Goal: Book appointment/travel/reservation

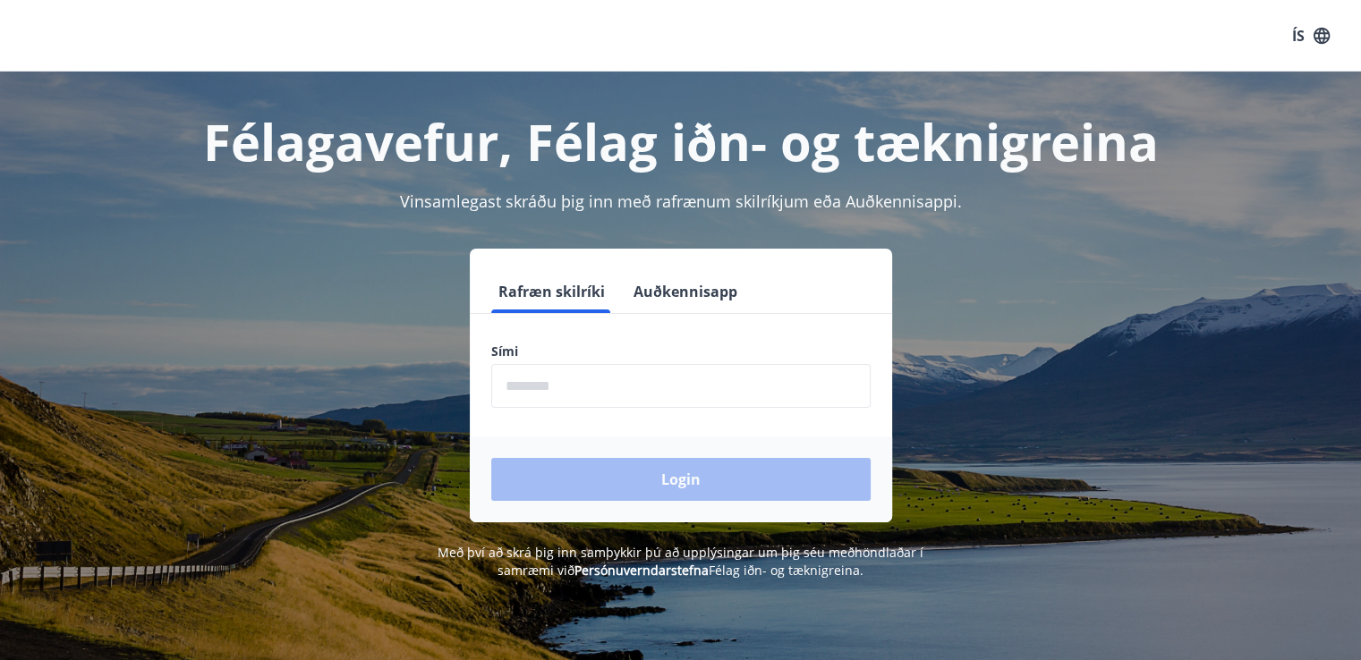
click at [544, 381] on input "phone" at bounding box center [680, 386] width 379 height 44
click at [611, 402] on input "phone" at bounding box center [680, 386] width 379 height 44
type input "*"
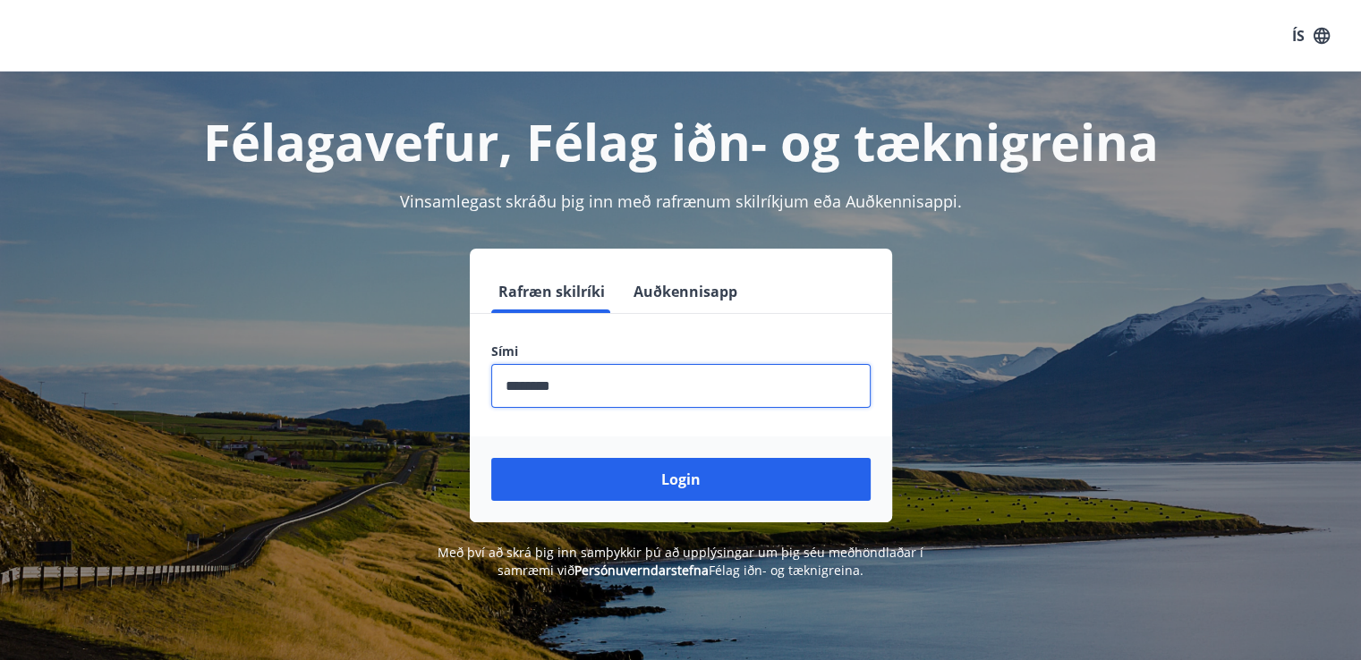
type input "********"
click at [491, 458] on button "Login" at bounding box center [680, 479] width 379 height 43
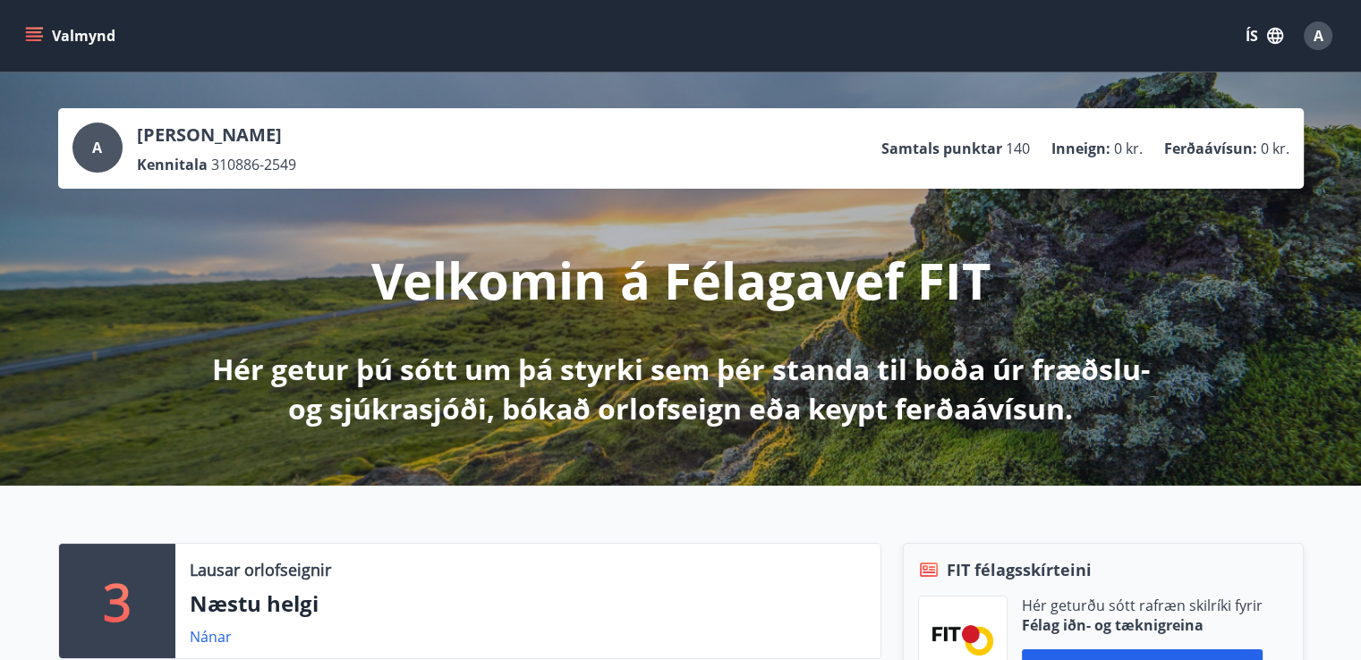
scroll to position [358, 0]
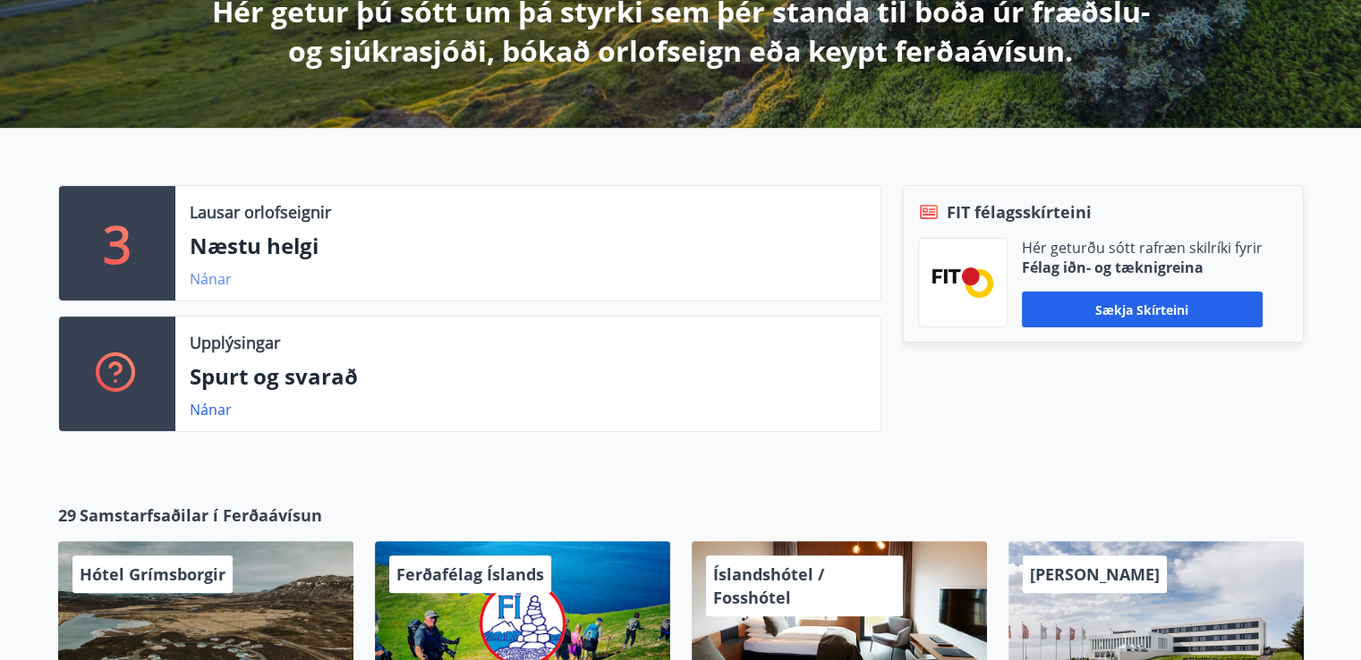
click at [214, 284] on link "Nánar" at bounding box center [211, 279] width 42 height 20
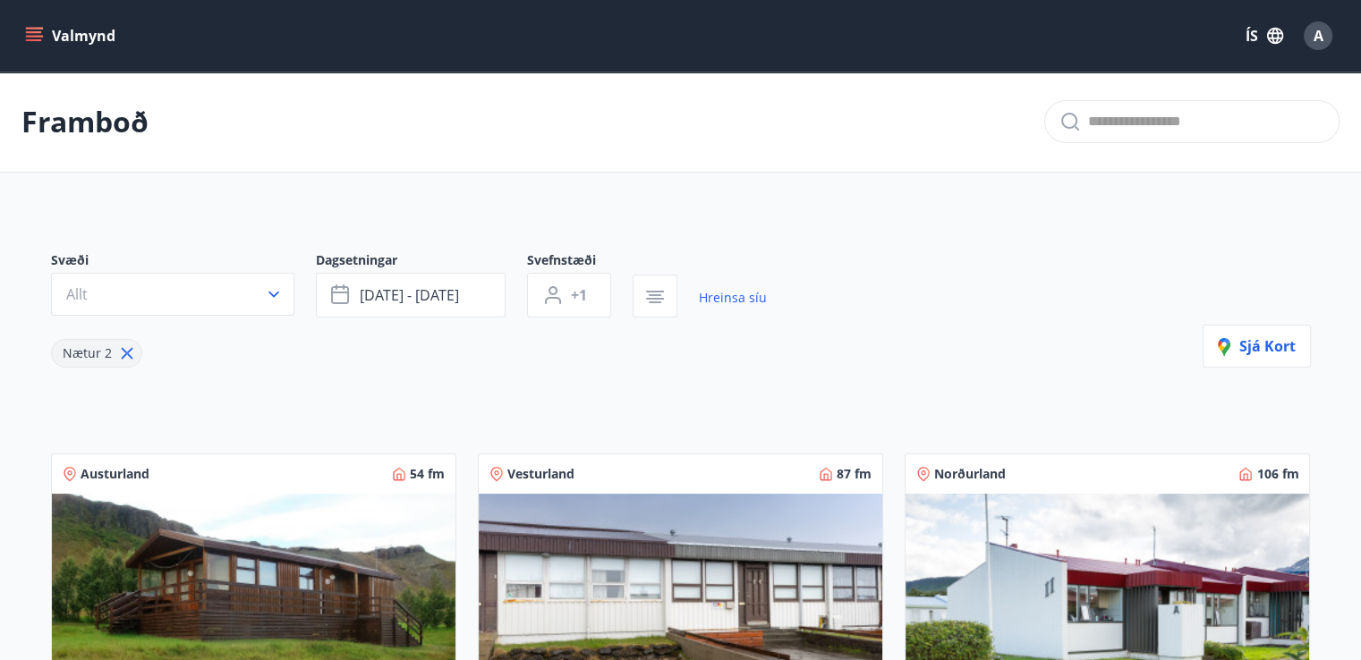
click at [28, 36] on icon "menu" at bounding box center [36, 36] width 20 height 2
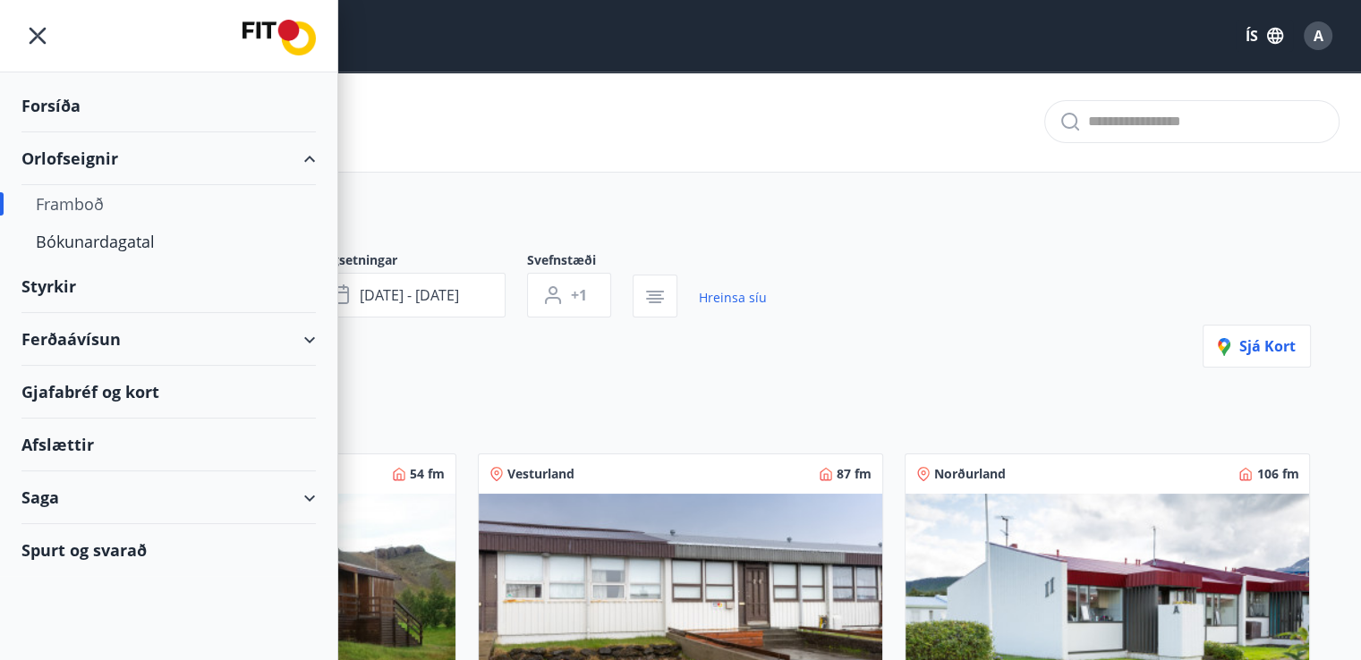
click at [67, 201] on div "Framboð" at bounding box center [169, 204] width 266 height 38
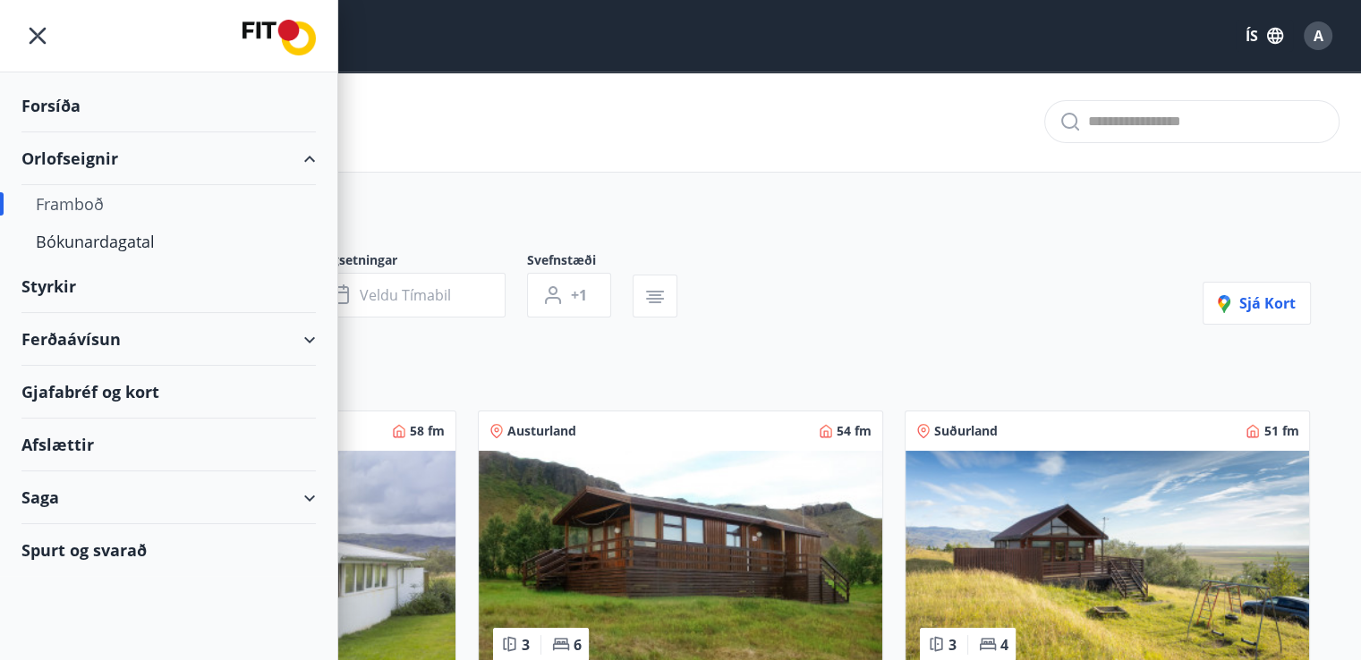
type input "*"
click at [125, 241] on div "Bókunardagatal" at bounding box center [169, 242] width 266 height 38
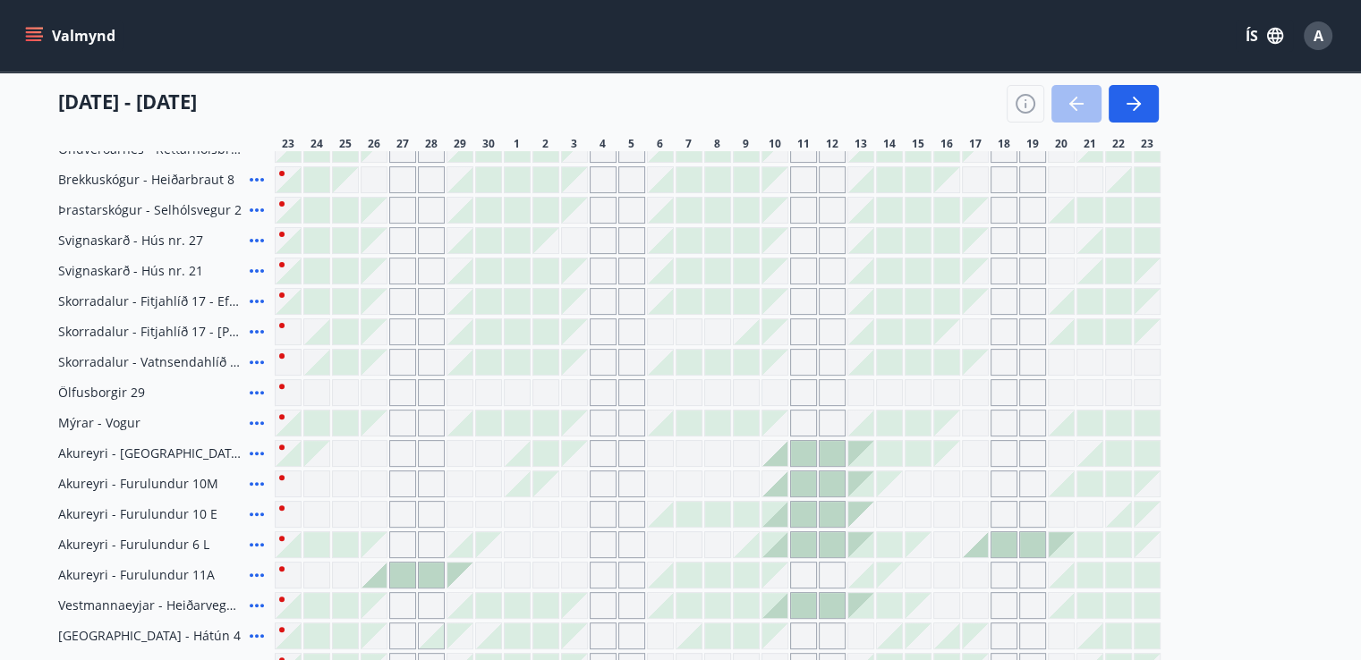
scroll to position [537, 0]
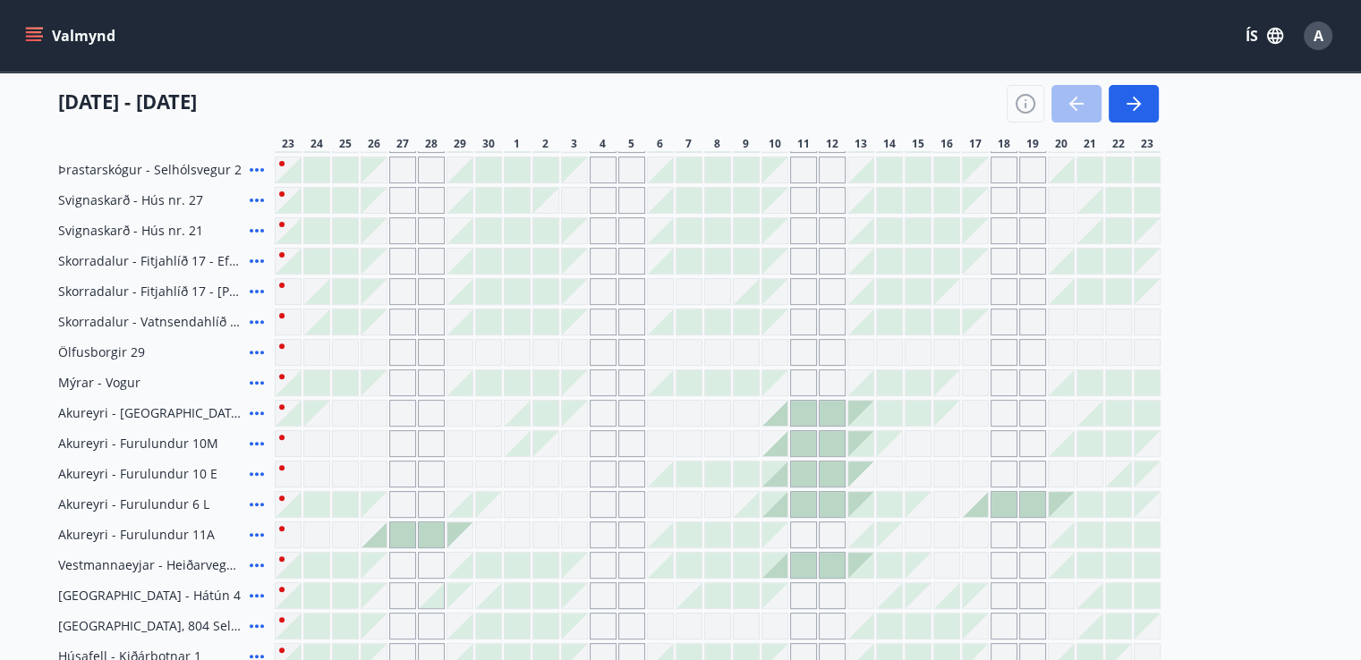
click at [700, 413] on div "Gráir dagar eru ekki bókanlegir" at bounding box center [689, 413] width 27 height 27
click at [692, 410] on div "Gráir dagar eru ekki bókanlegir" at bounding box center [689, 413] width 27 height 27
click at [795, 417] on div at bounding box center [803, 413] width 25 height 25
click at [600, 413] on div "Gráir dagar eru ekki bókanlegir" at bounding box center [603, 413] width 27 height 27
click at [1015, 507] on div at bounding box center [1003, 504] width 25 height 25
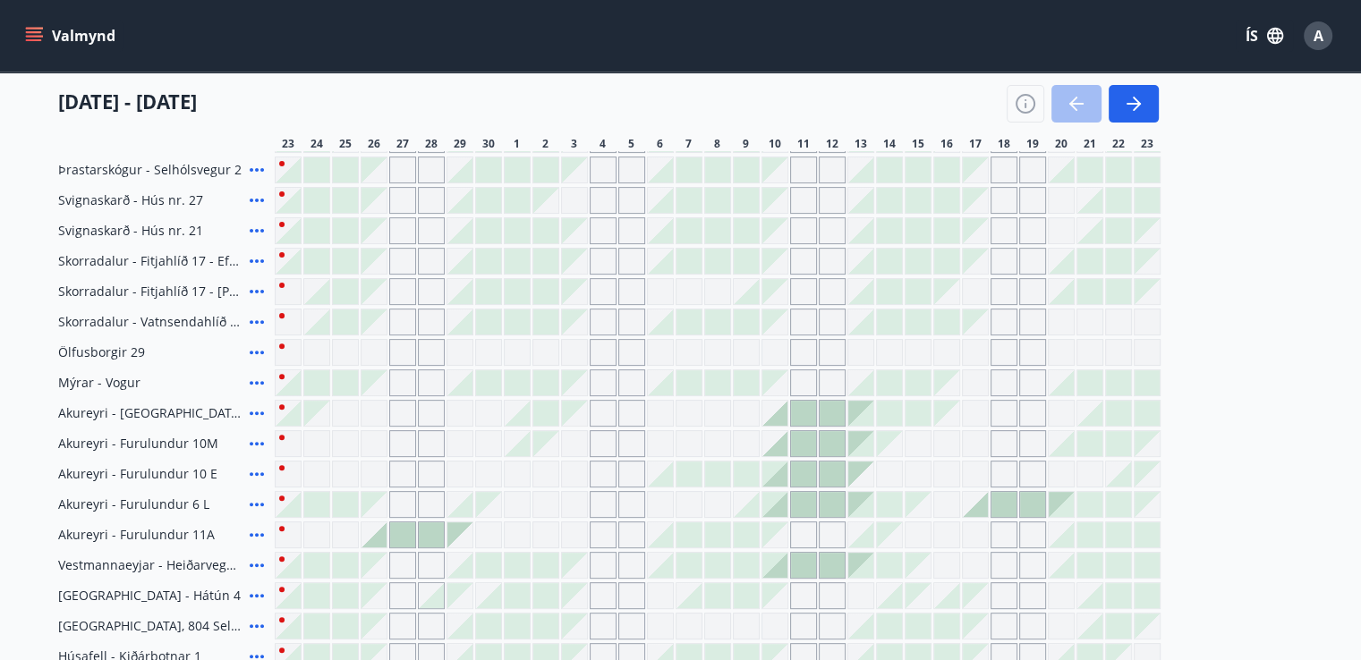
click at [281, 534] on div "Gráir dagar eru ekki bókanlegir" at bounding box center [288, 535] width 27 height 27
click at [952, 91] on div at bounding box center [946, 78] width 25 height 25
click at [884, 92] on div "Gráir dagar eru ekki bókanlegir" at bounding box center [889, 78] width 27 height 27
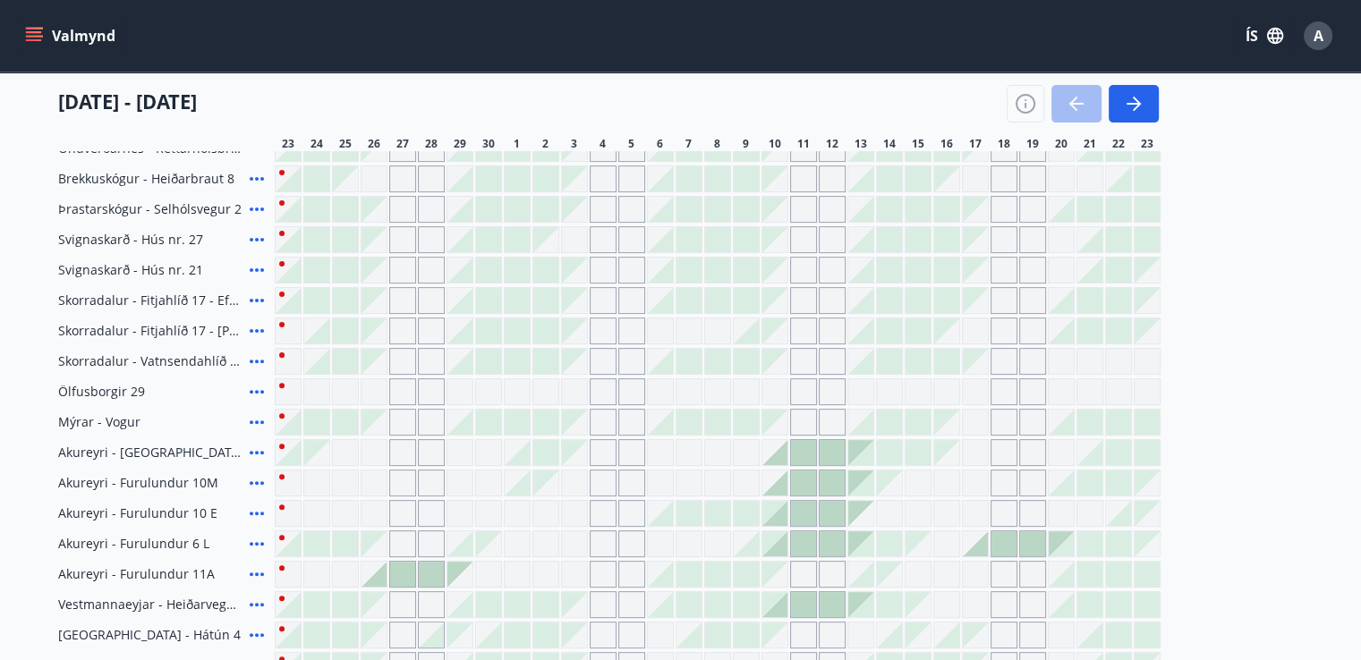
scroll to position [537, 0]
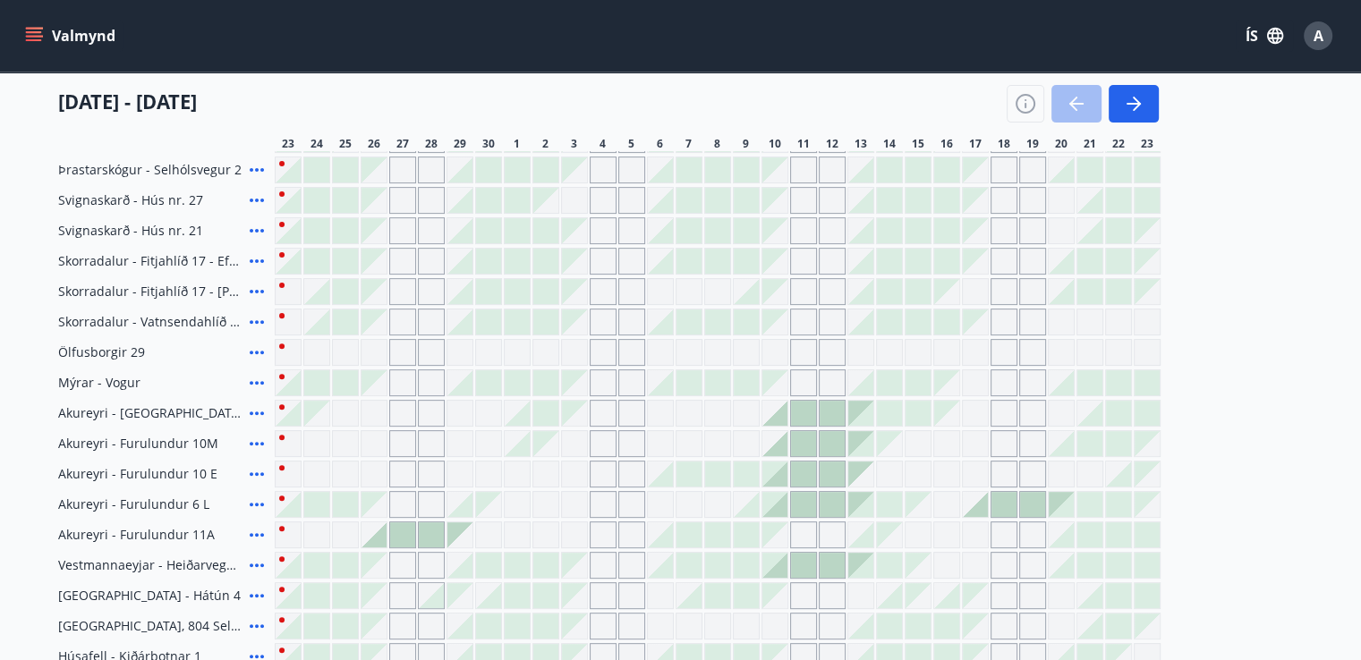
click at [662, 477] on div at bounding box center [660, 474] width 25 height 25
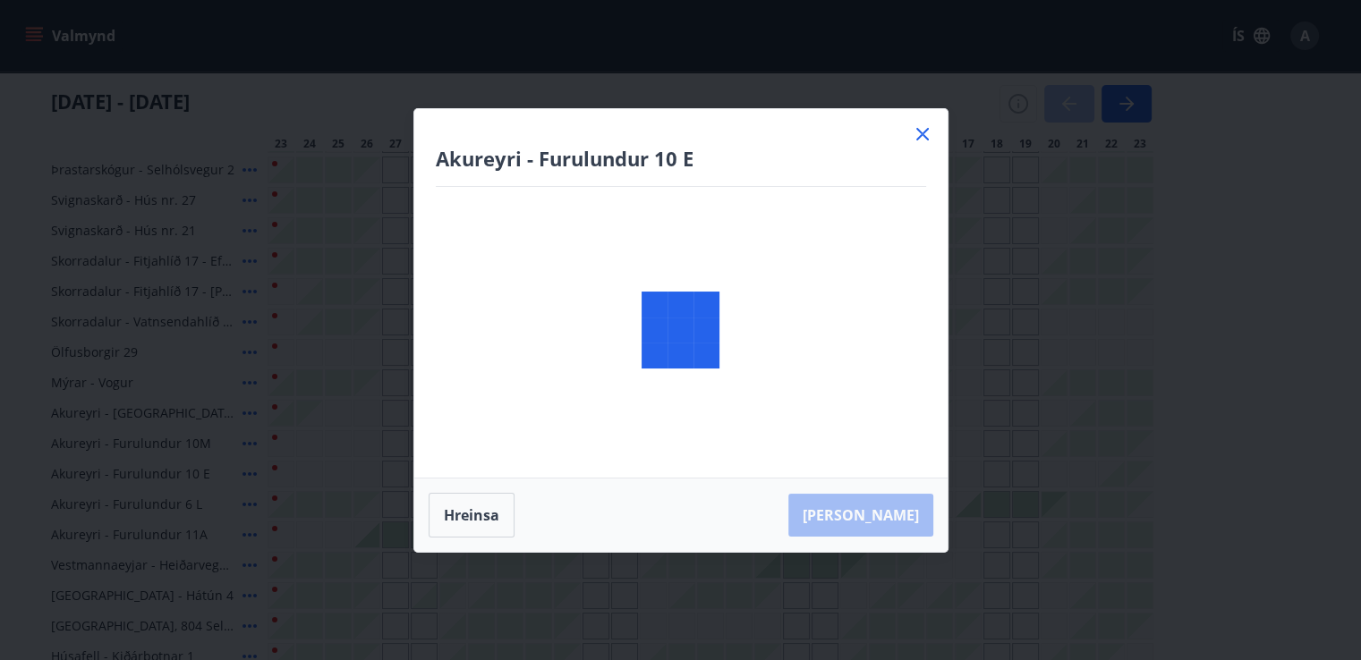
click at [741, 472] on body "Valmynd ÍS A Bókunardagatal Svæði Allt Dagsetningar Veldu tímabil Svefnstæði +1…" at bounding box center [680, 252] width 1361 height 1578
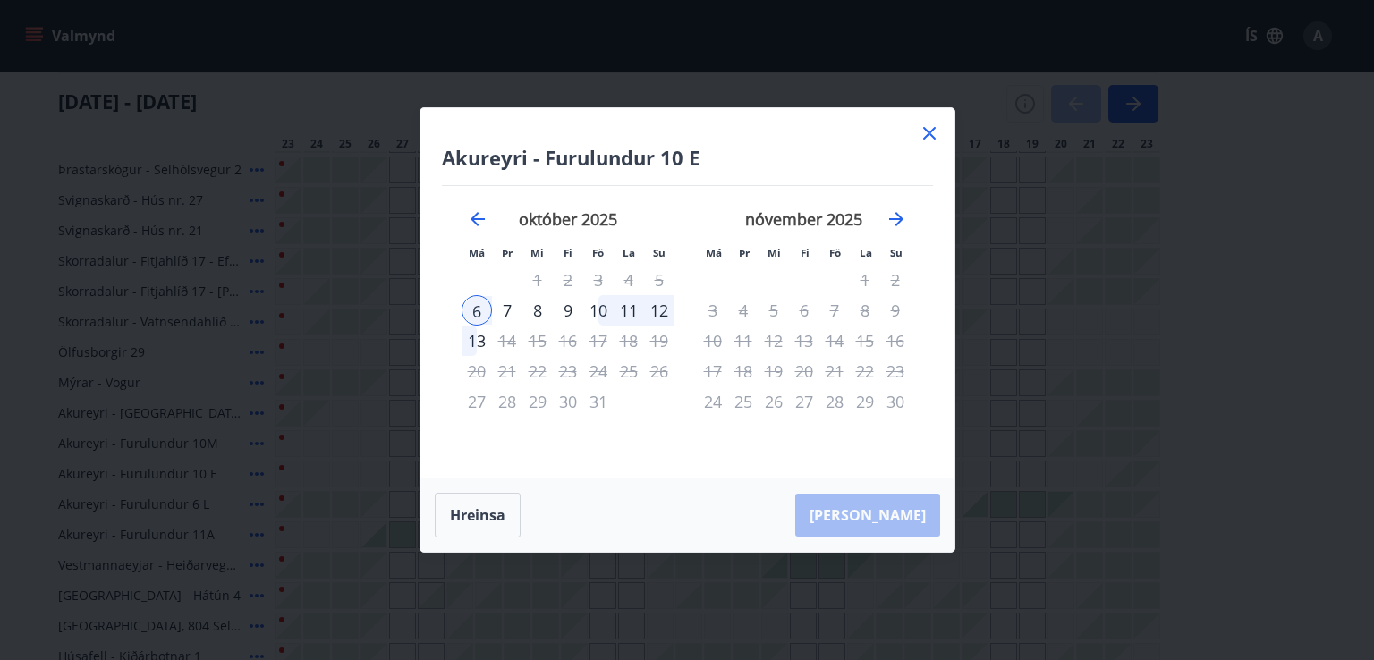
click at [615, 307] on div "11" at bounding box center [629, 310] width 30 height 30
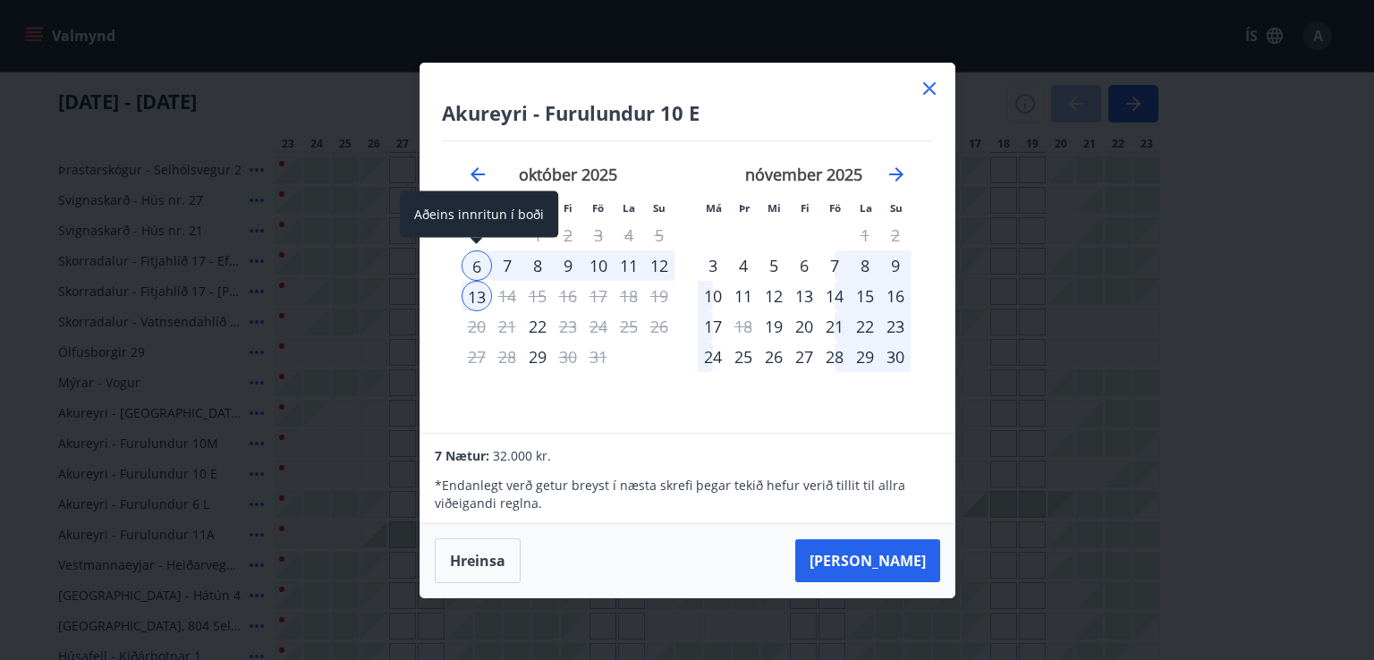
click at [483, 264] on div "6" at bounding box center [477, 266] width 30 height 30
click at [599, 271] on div "10" at bounding box center [598, 266] width 30 height 30
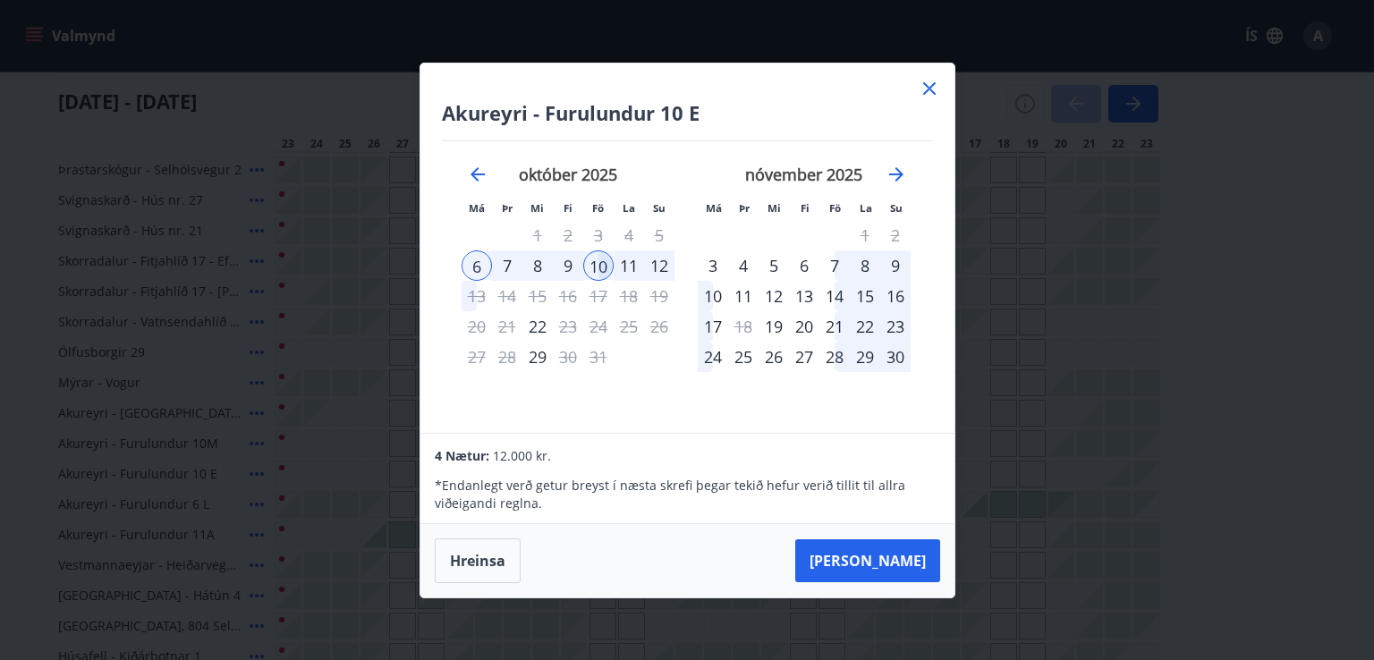
click at [565, 267] on div "9" at bounding box center [568, 266] width 30 height 30
click at [527, 254] on div "8" at bounding box center [538, 266] width 30 height 30
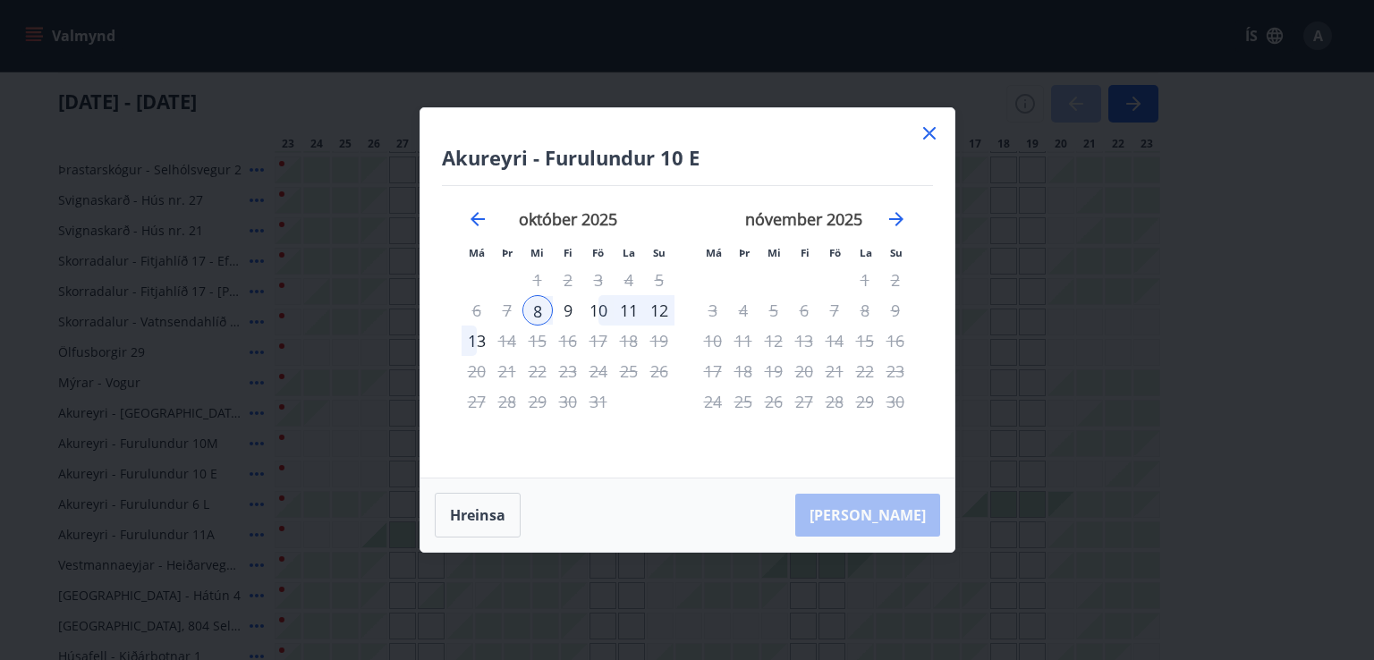
click at [598, 313] on div "10" at bounding box center [598, 310] width 30 height 30
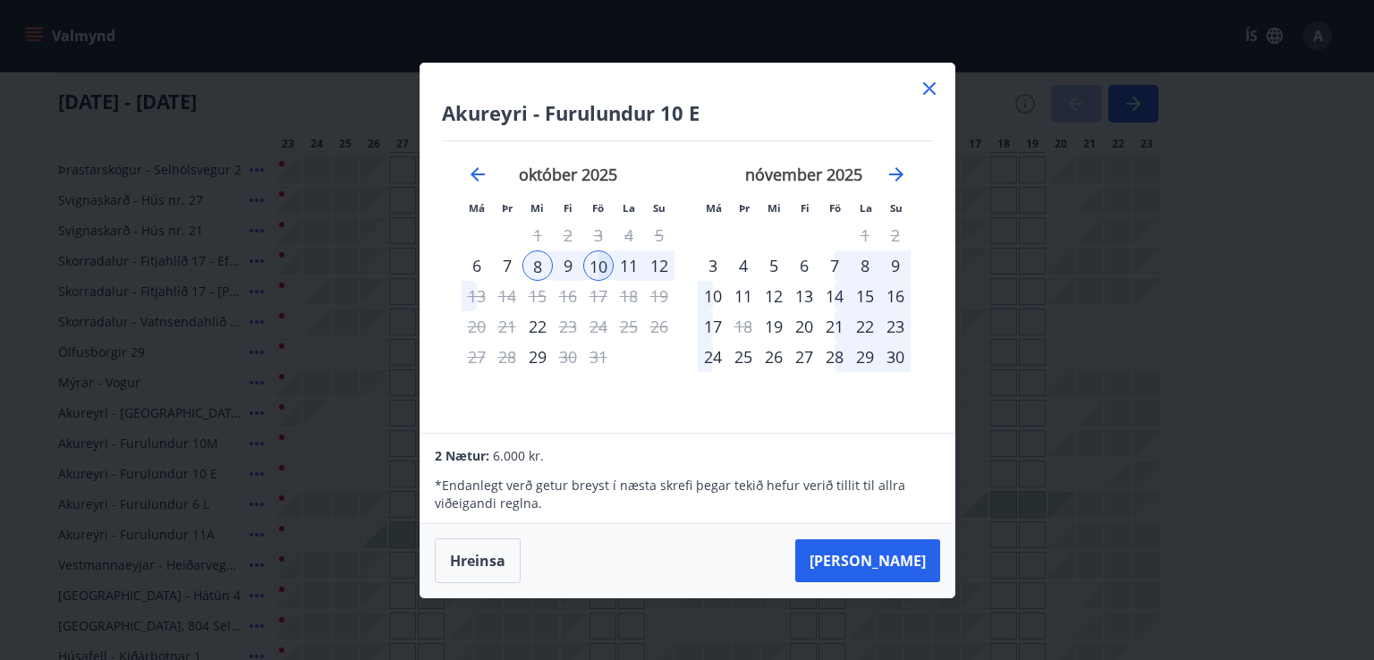
click at [931, 86] on icon at bounding box center [929, 88] width 13 height 13
click at [457, 561] on div at bounding box center [459, 565] width 25 height 25
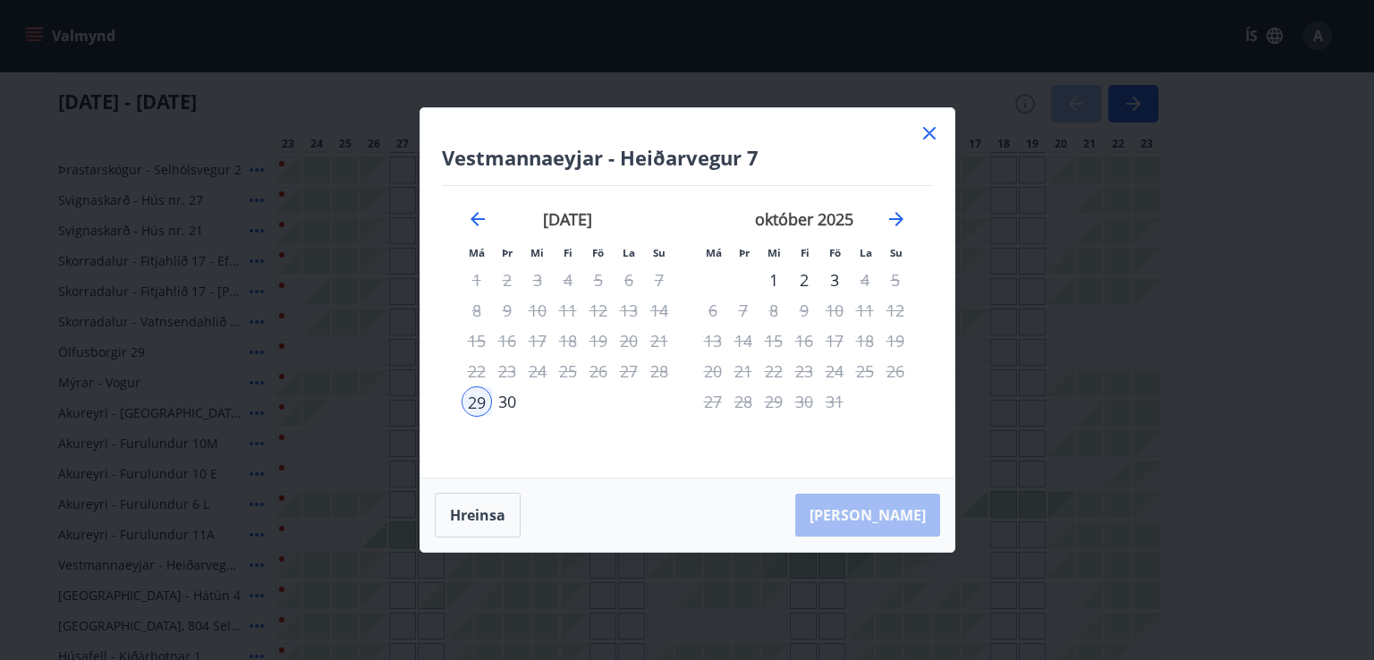
click at [931, 139] on icon at bounding box center [929, 133] width 21 height 21
click at [473, 519] on div "[US_STATE] - Orlando Úthlíð - Skógarás 1 Úthlíð - Kóngsvegur 1 Úthlíð - Kóngsve…" at bounding box center [681, 337] width 1246 height 970
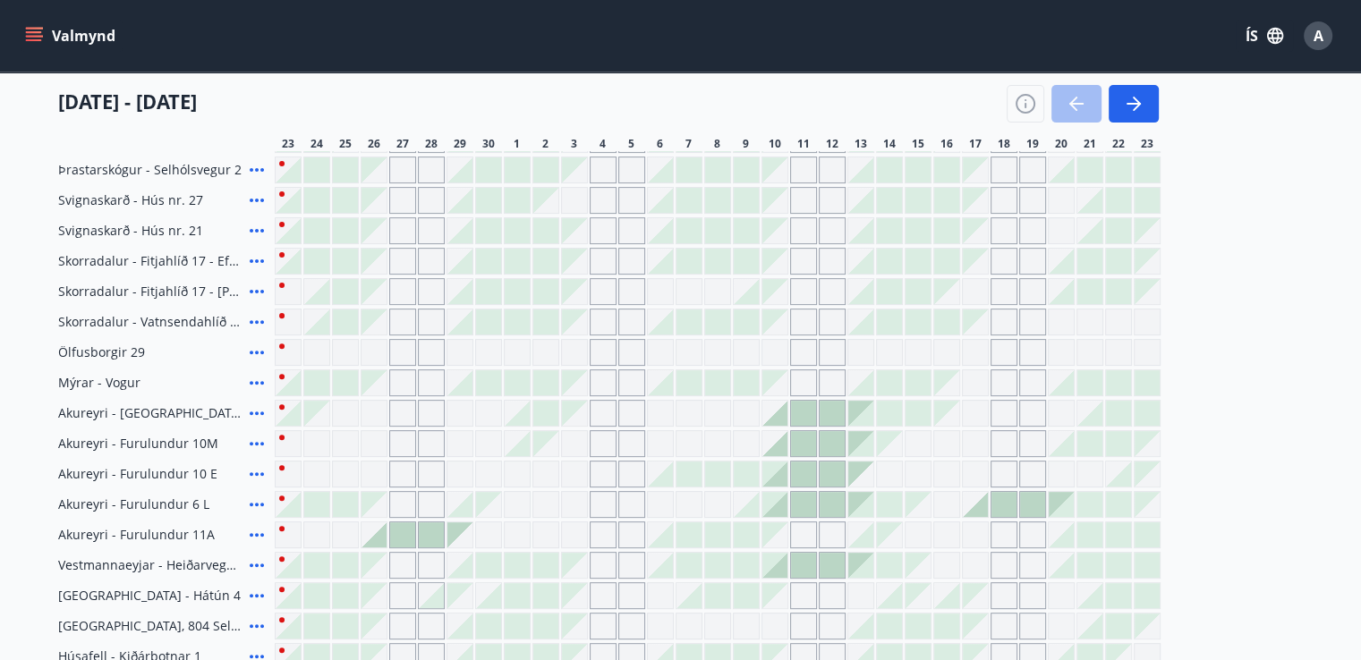
click at [625, 63] on div "Valmynd ÍS A" at bounding box center [680, 36] width 1361 height 72
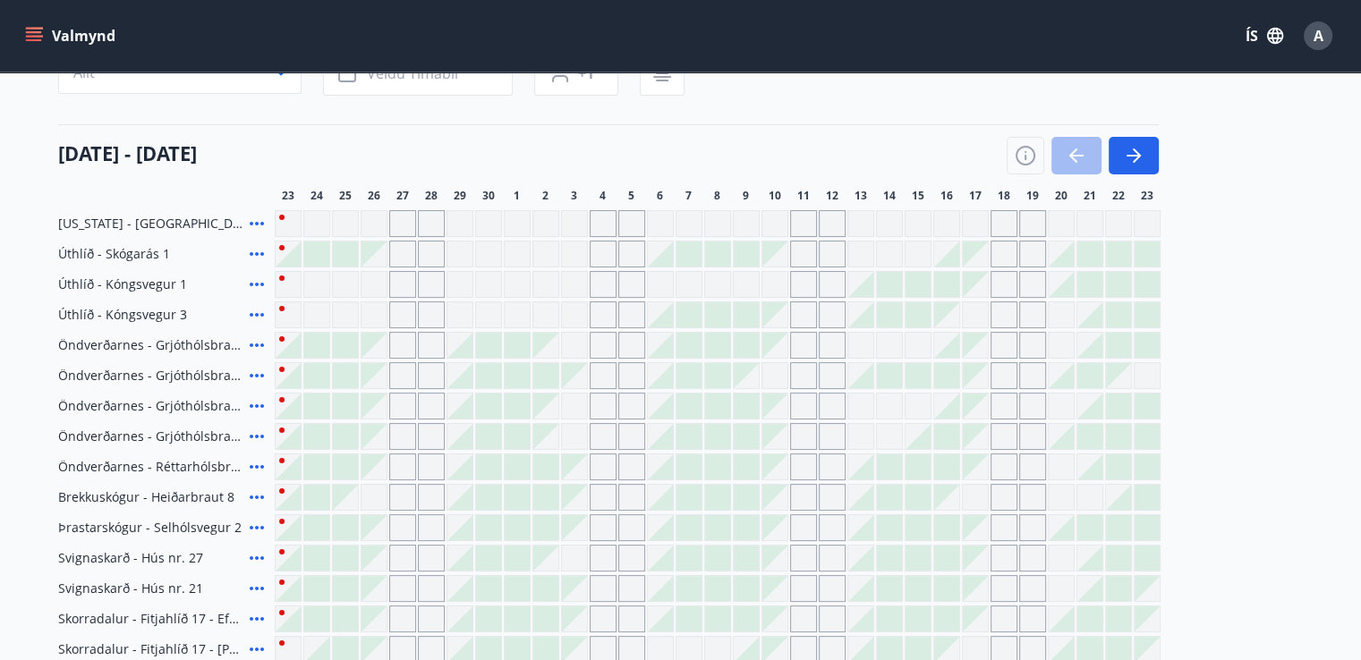
scroll to position [0, 0]
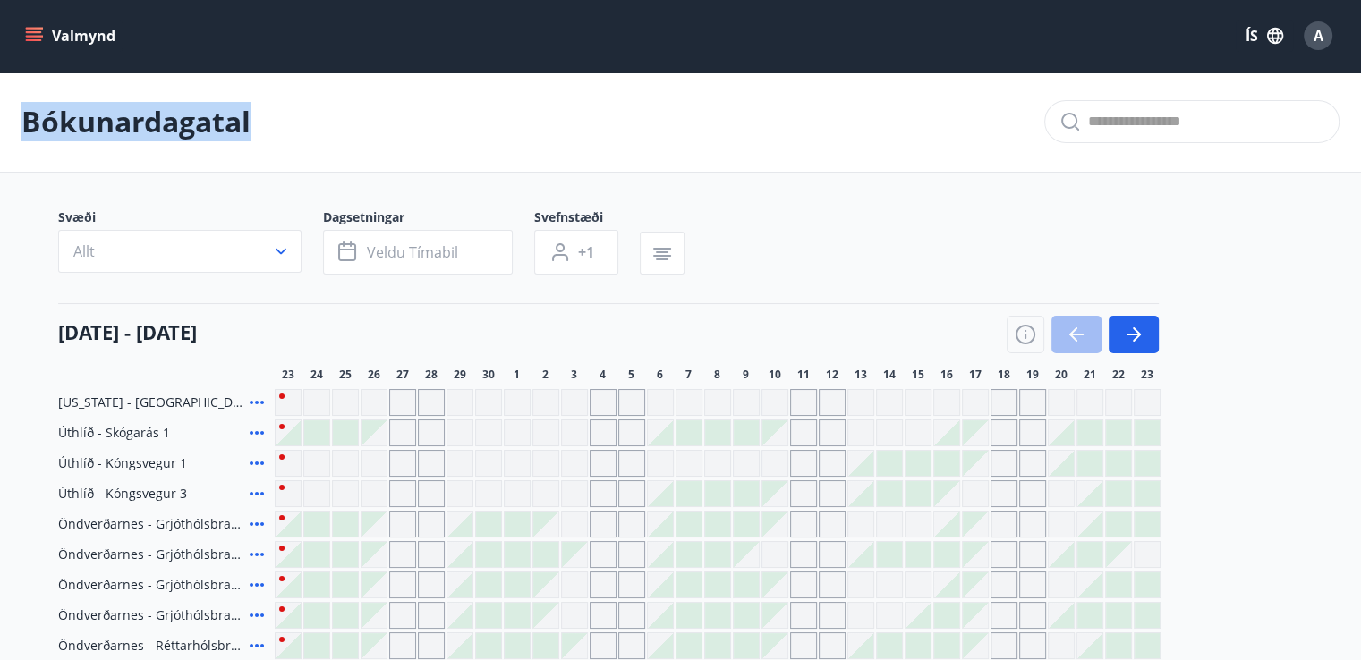
drag, startPoint x: 276, startPoint y: 130, endPoint x: 0, endPoint y: 136, distance: 275.7
click at [0, 136] on div "Bókunardagatal" at bounding box center [680, 122] width 1361 height 101
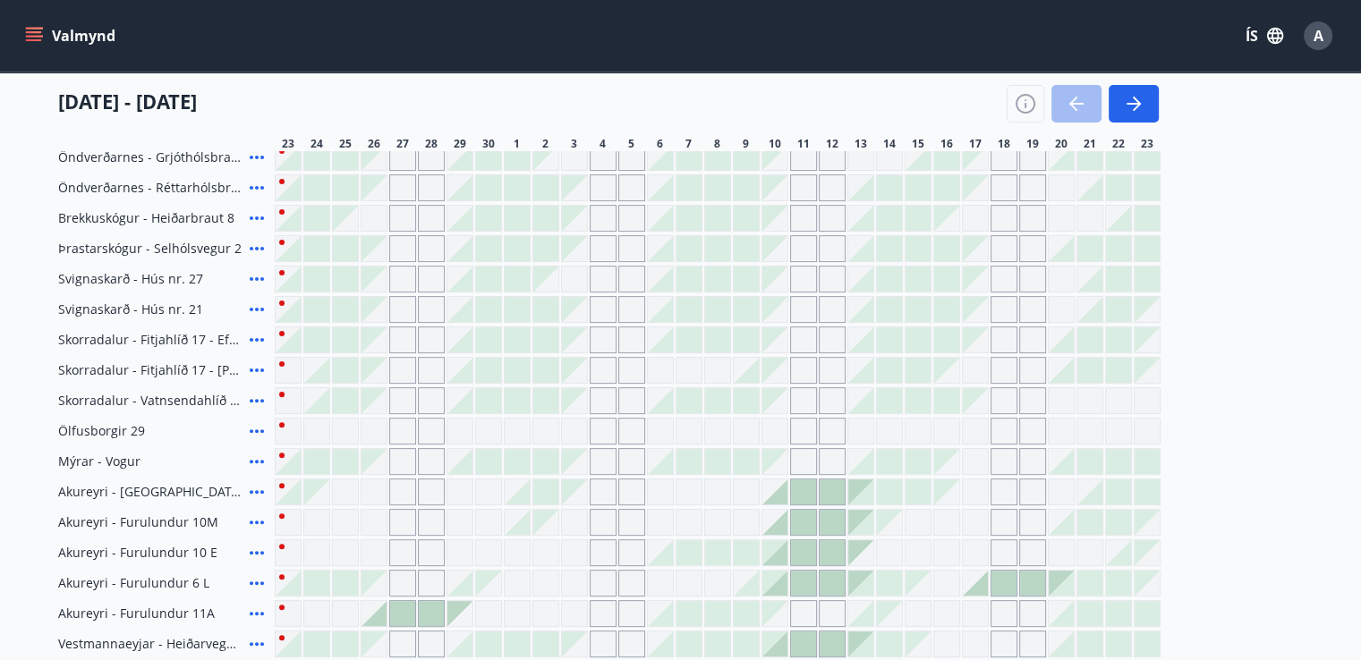
scroll to position [268, 0]
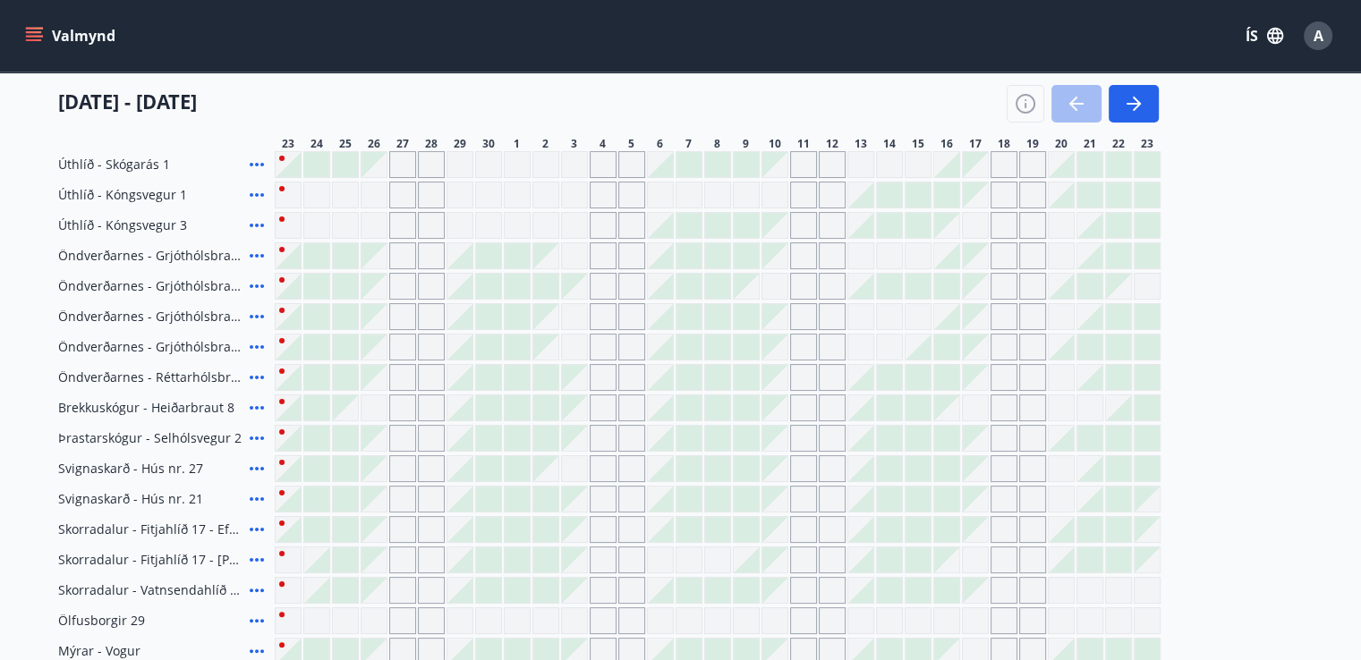
click at [748, 94] on div "[DATE] - [DATE]" at bounding box center [608, 97] width 1101 height 50
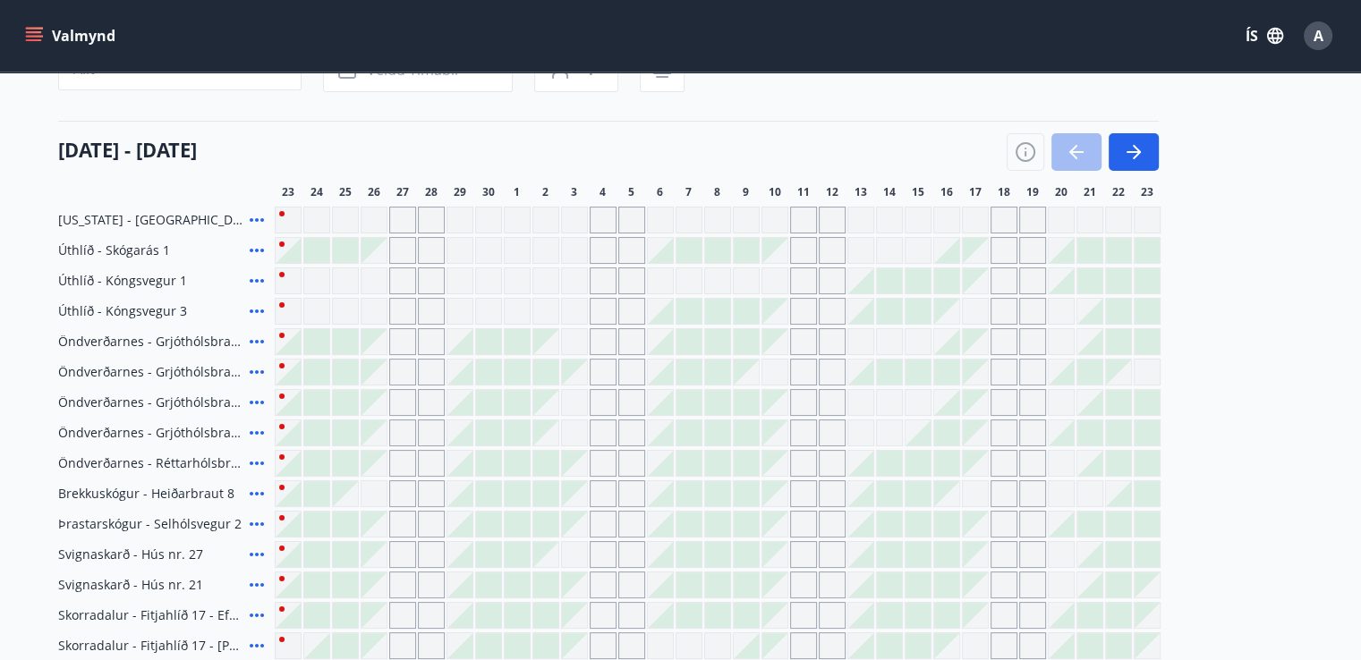
scroll to position [179, 0]
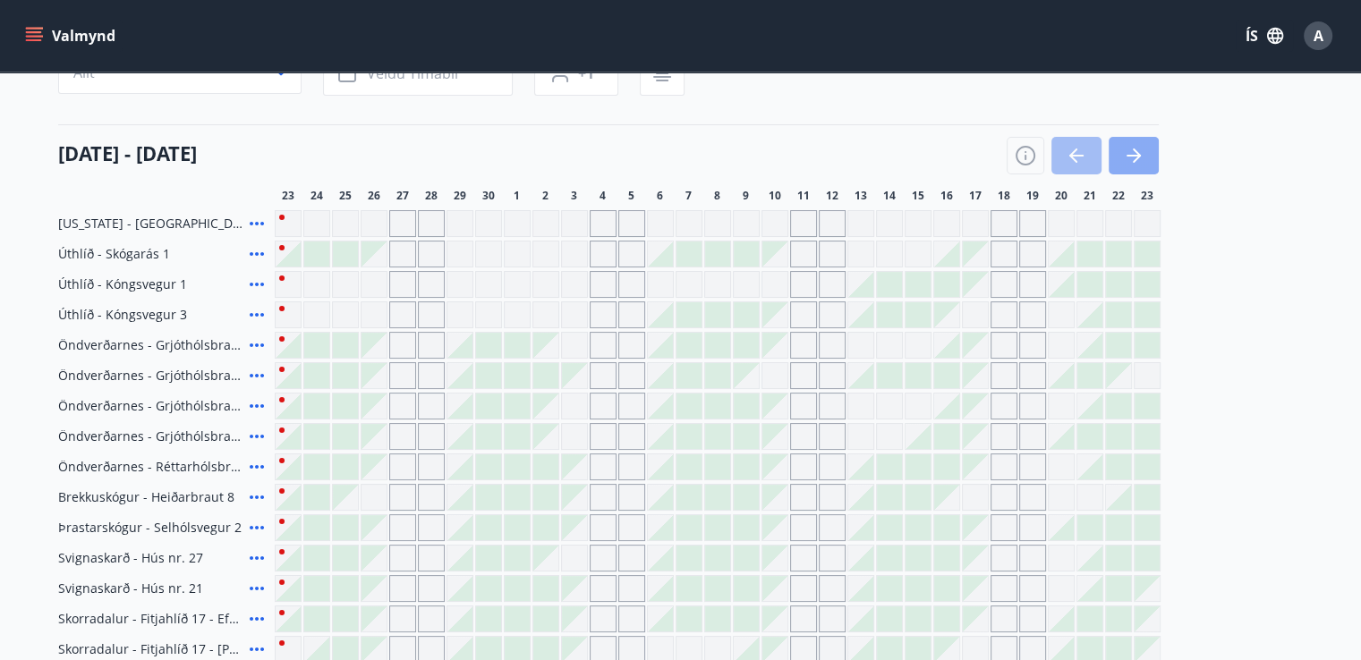
click at [1145, 157] on button "button" at bounding box center [1134, 156] width 50 height 38
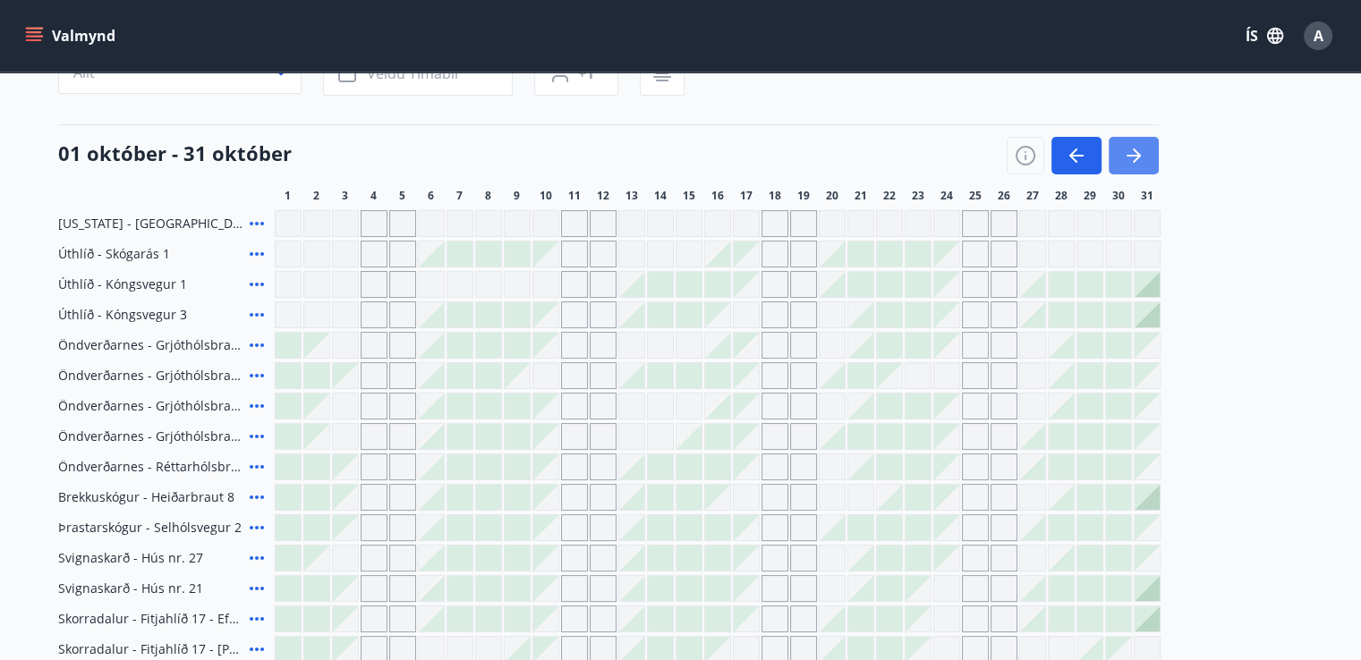
click at [1144, 162] on button "button" at bounding box center [1134, 156] width 50 height 38
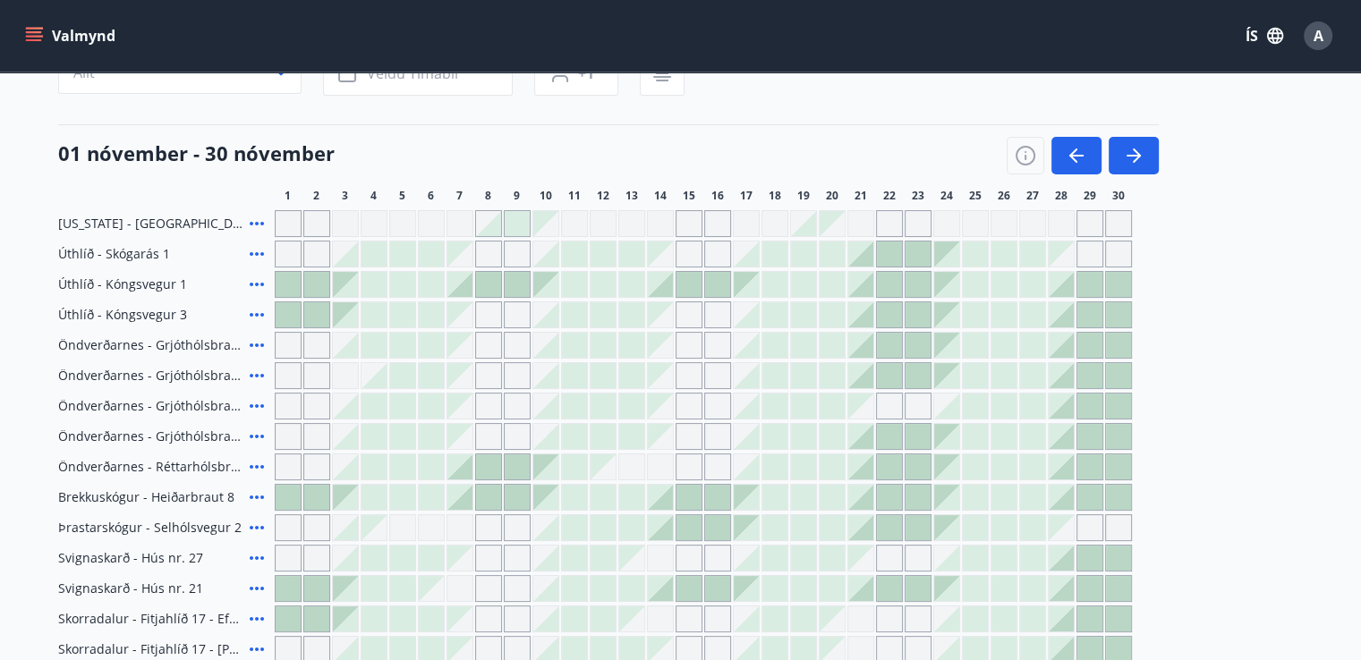
click at [891, 355] on div at bounding box center [889, 345] width 25 height 25
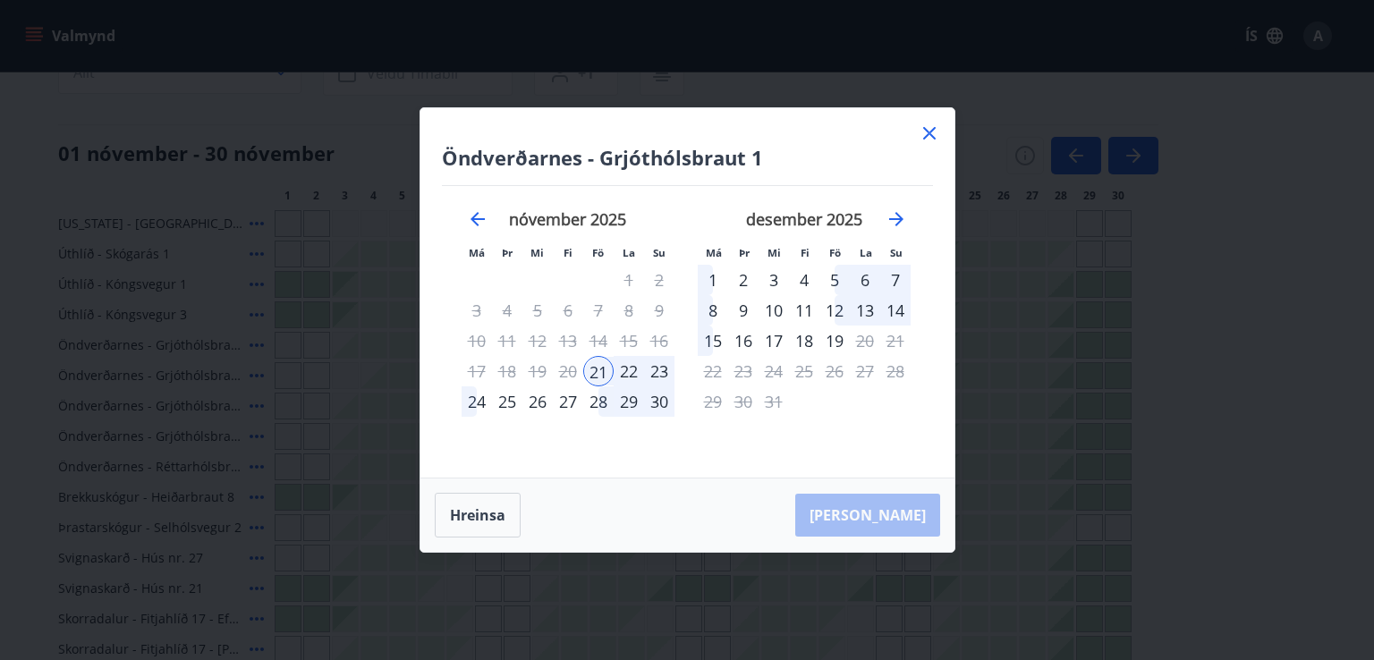
click at [652, 373] on div "23" at bounding box center [659, 371] width 30 height 30
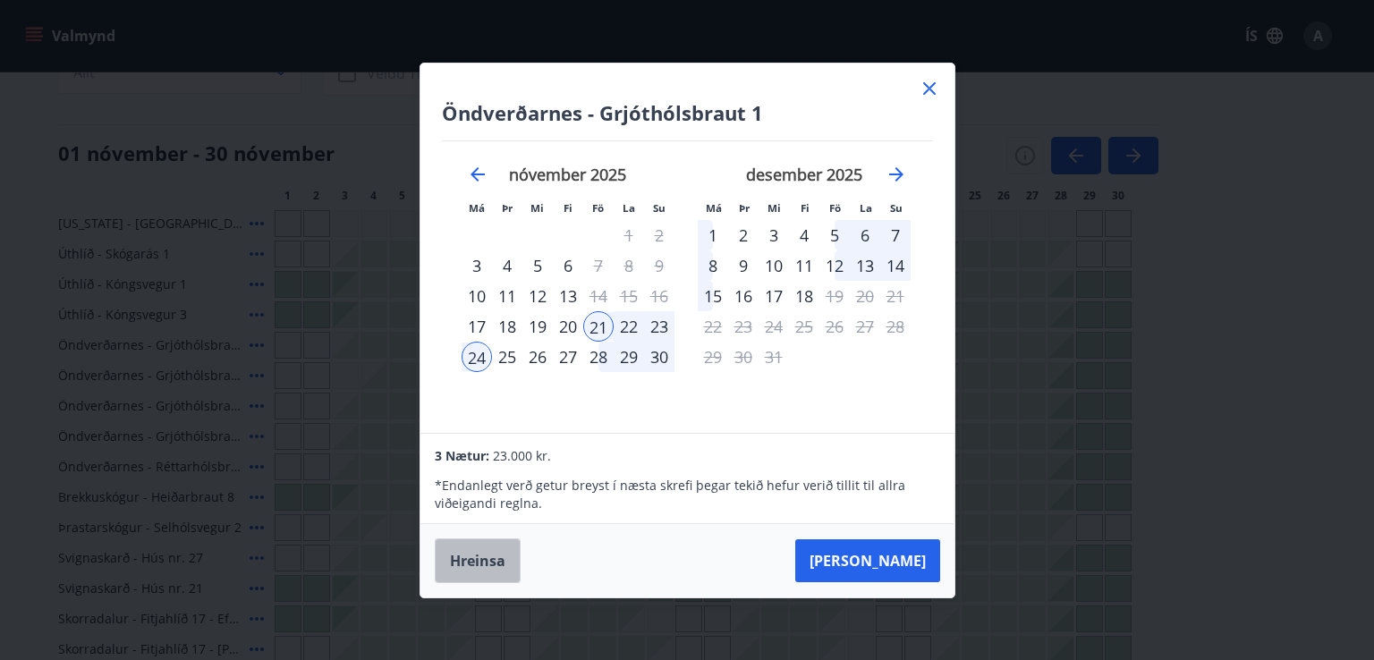
click at [468, 563] on button "Hreinsa" at bounding box center [478, 561] width 86 height 45
